Goal: Obtain resource: Download file/media

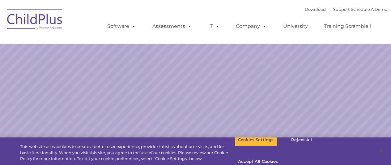
select select "MEDIUM"
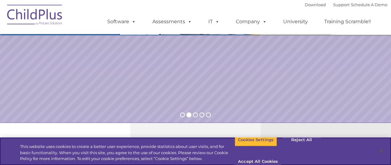
scroll to position [117, 0]
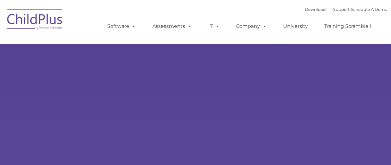
type input ""
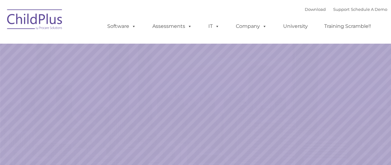
select select "MEDIUM"
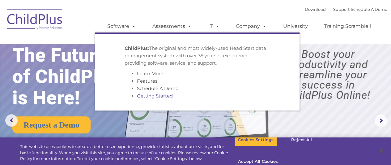
click at [145, 95] on link "Getting Started" at bounding box center [155, 96] width 36 height 6
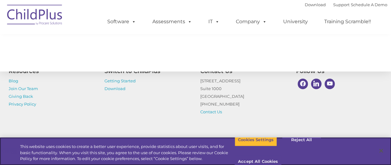
scroll to position [1026, 0]
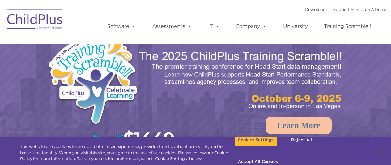
select select "MEDIUM"
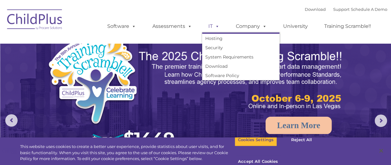
click at [211, 28] on link "IT" at bounding box center [213, 26] width 23 height 12
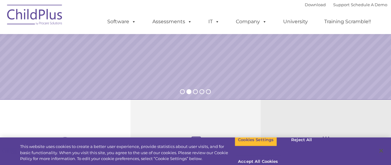
scroll to position [159, 0]
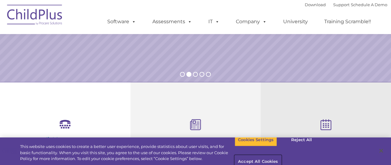
click at [281, 155] on button "Accept All Cookies" at bounding box center [258, 161] width 47 height 13
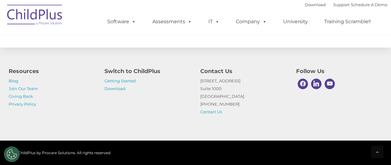
scroll to position [747, 0]
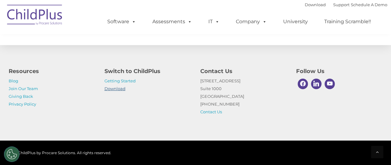
click at [113, 88] on link "Download" at bounding box center [114, 88] width 21 height 5
